Goal: Find specific page/section

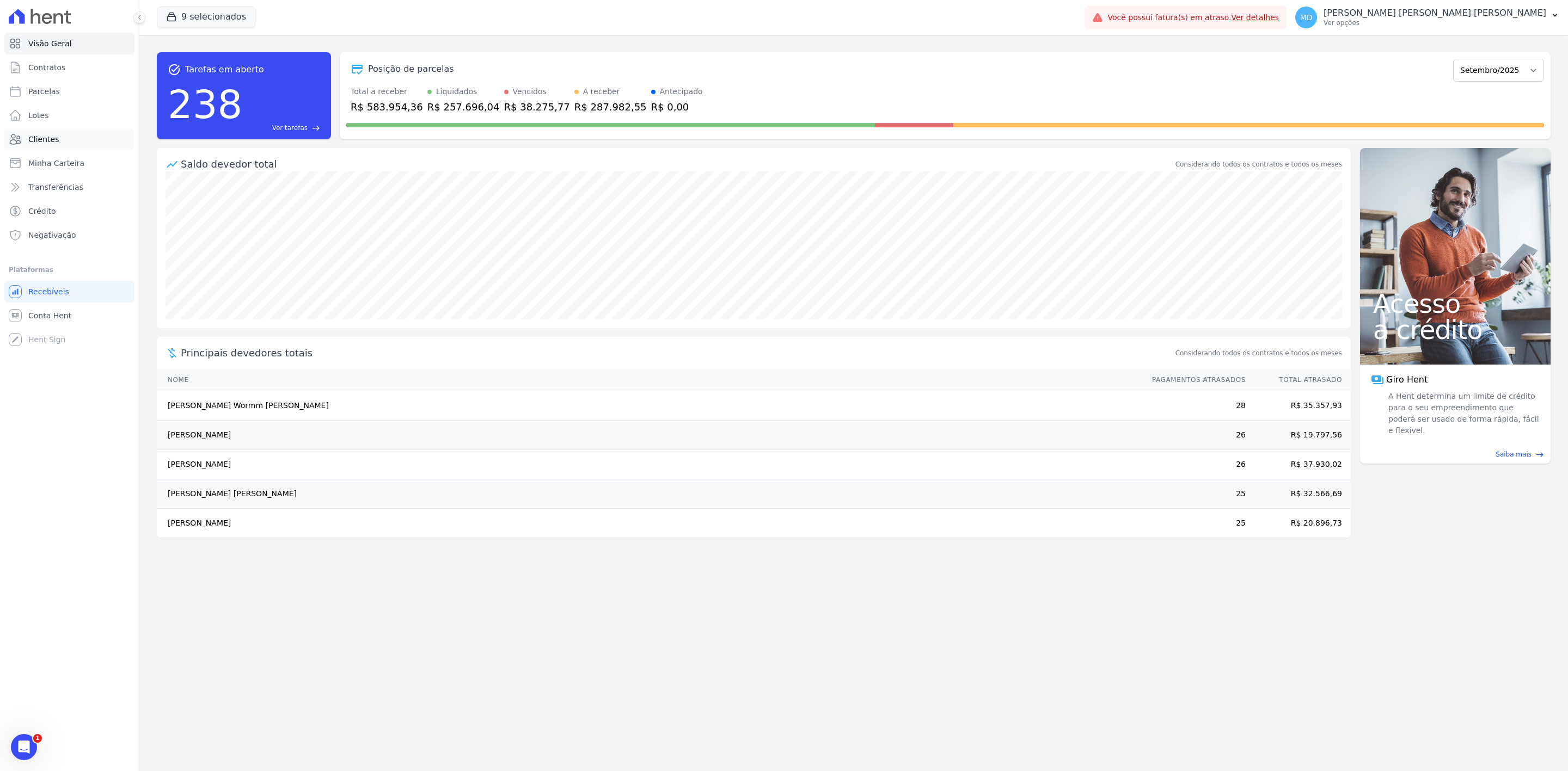
click at [92, 148] on link "Clientes" at bounding box center [69, 139] width 130 height 22
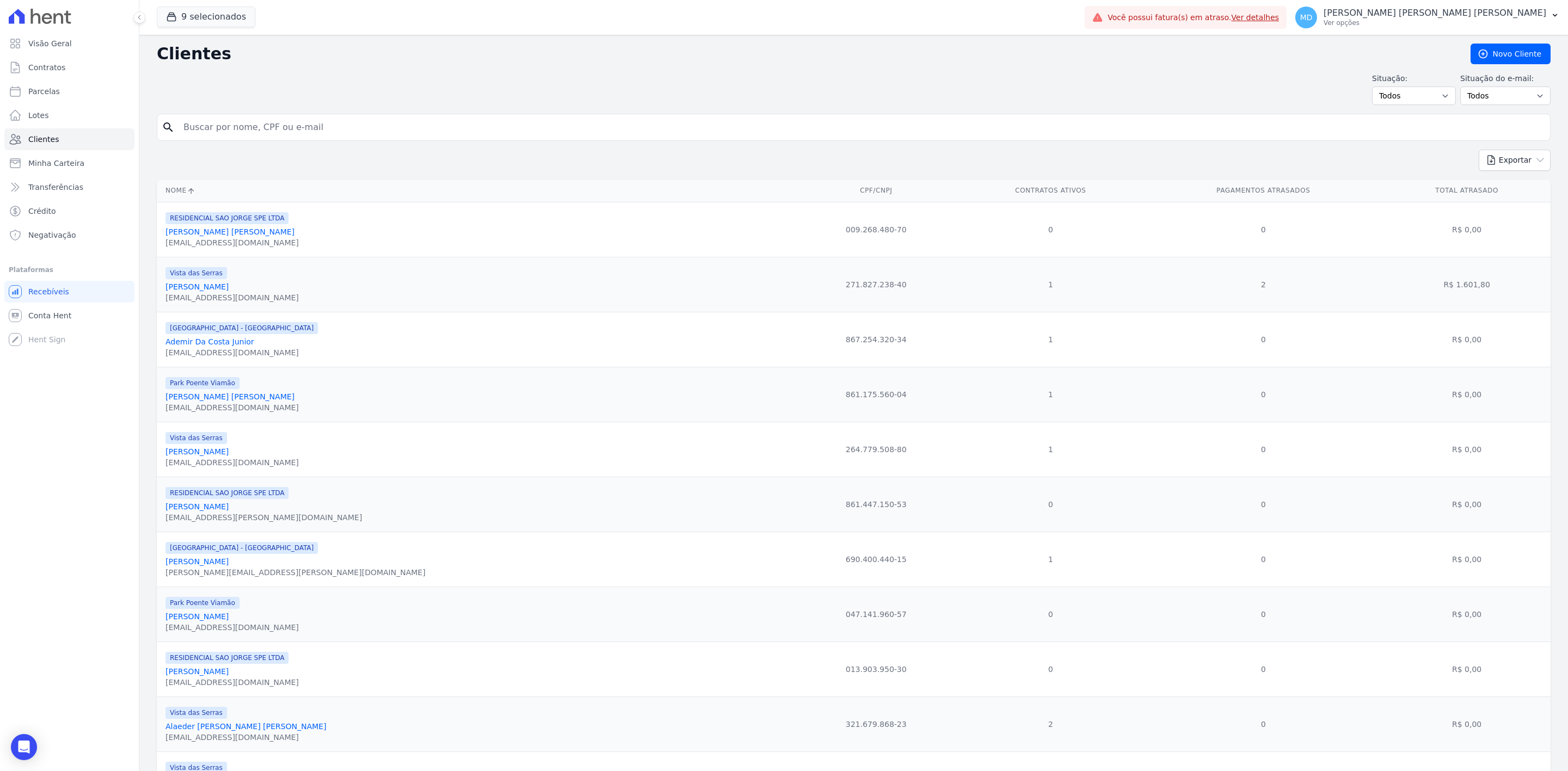
click at [322, 129] on input "search" at bounding box center [861, 127] width 1369 height 22
type input "paulo"
